Goal: Book appointment/travel/reservation

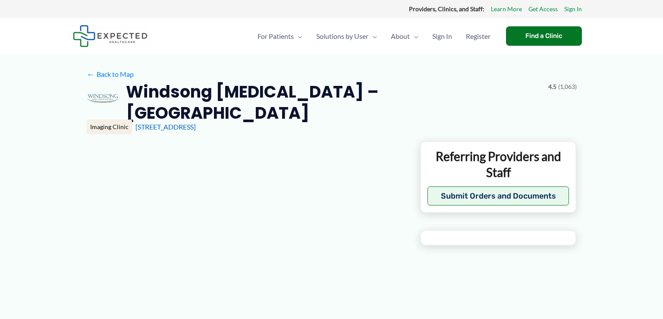
type input "**********"
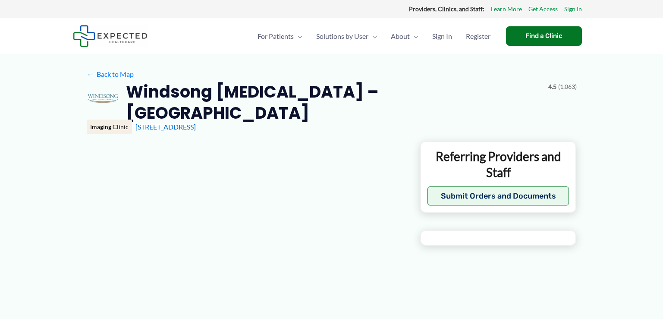
type input "**********"
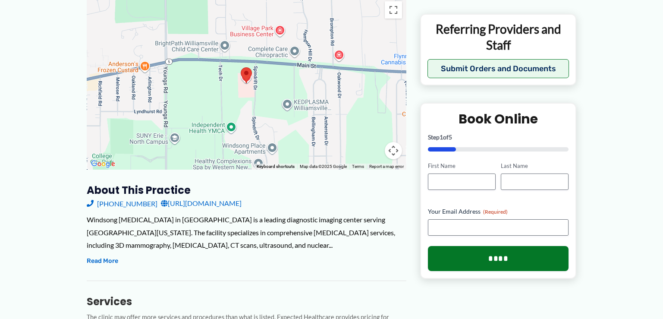
scroll to position [150, 0]
